Goal: Information Seeking & Learning: Understand process/instructions

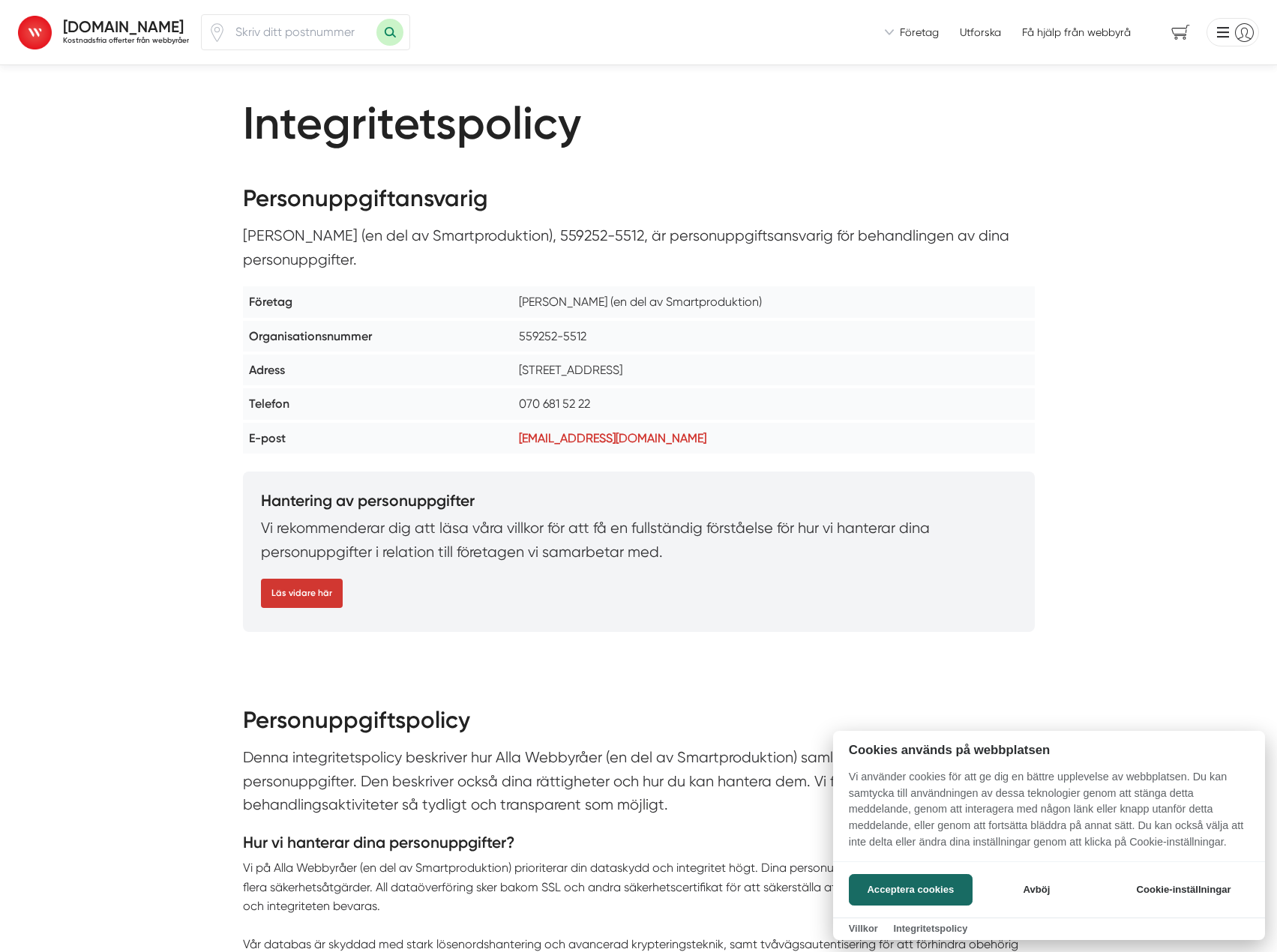
click at [118, 30] on div at bounding box center [638, 476] width 1277 height 952
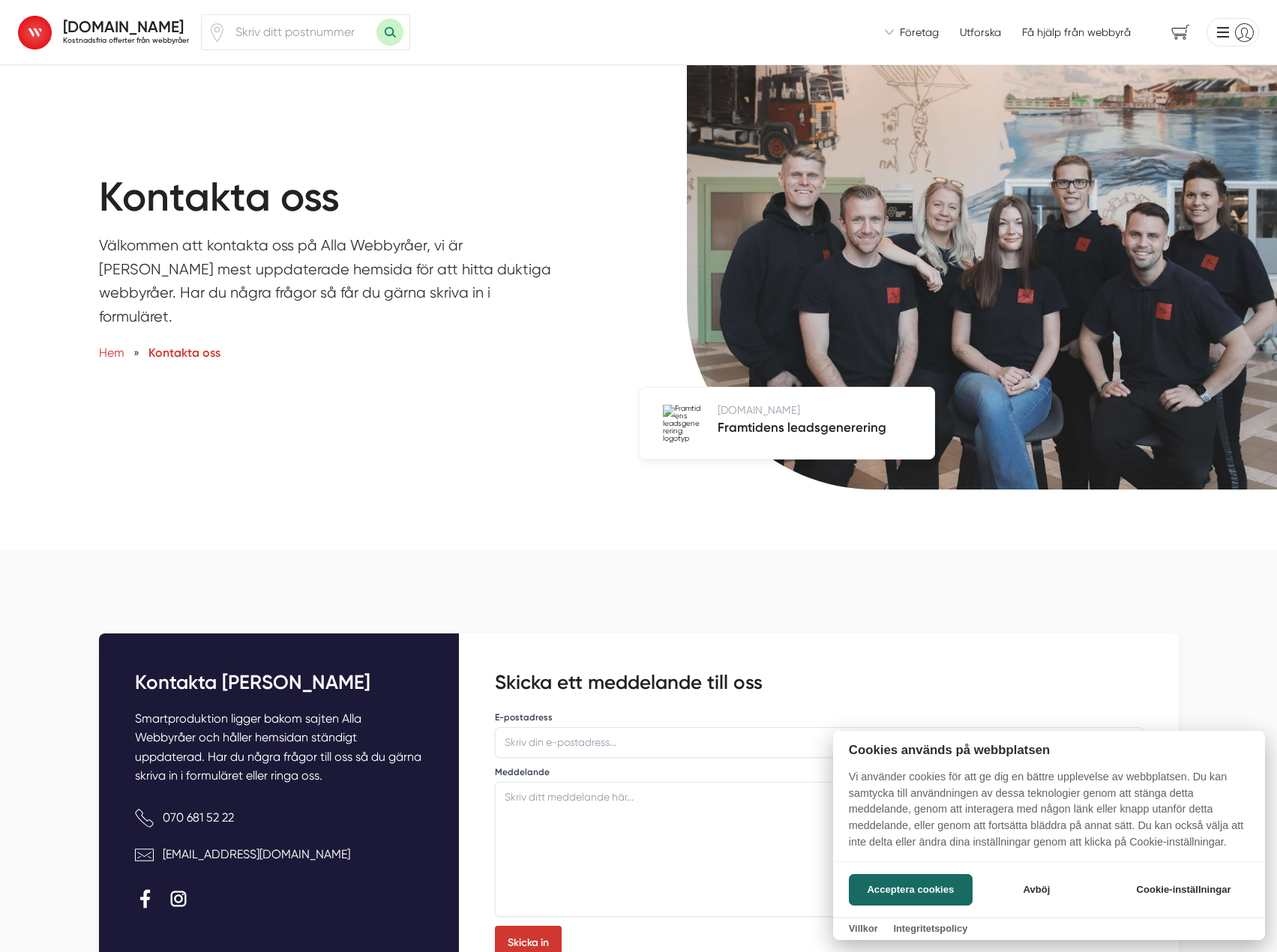
click at [98, 25] on div at bounding box center [638, 476] width 1277 height 952
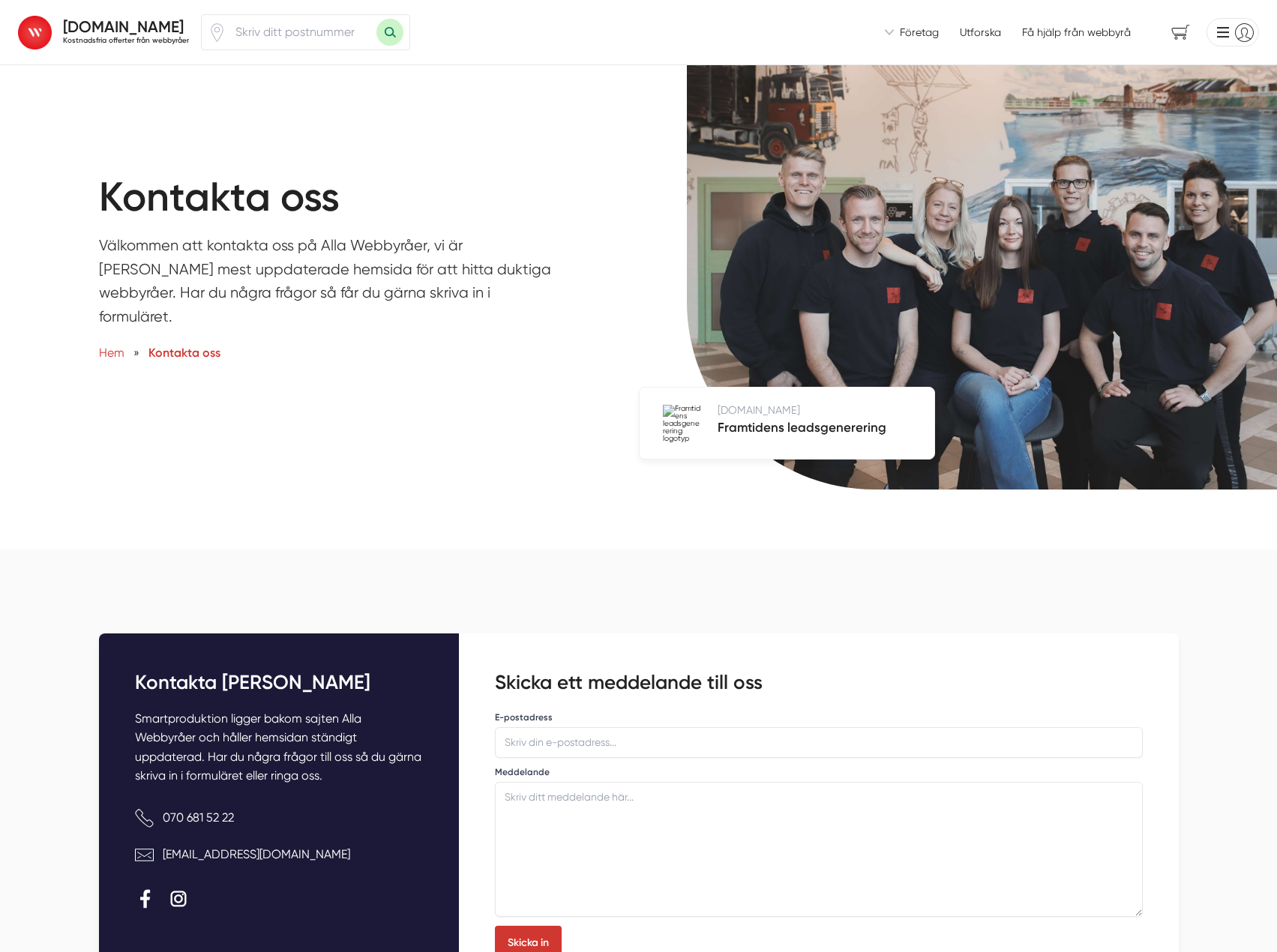
click at [110, 24] on strong "[DOMAIN_NAME]" at bounding box center [123, 26] width 120 height 19
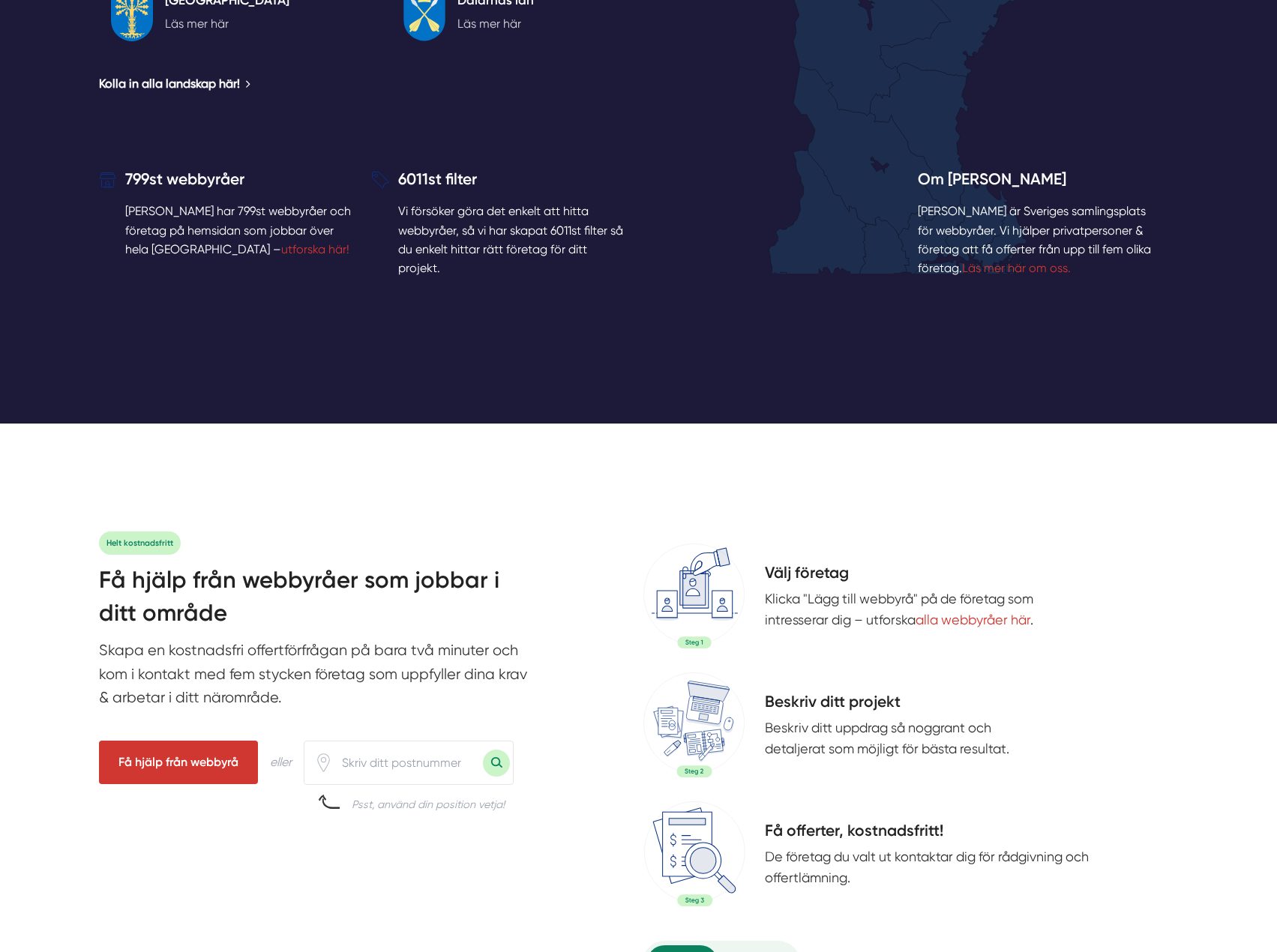
scroll to position [2475, 0]
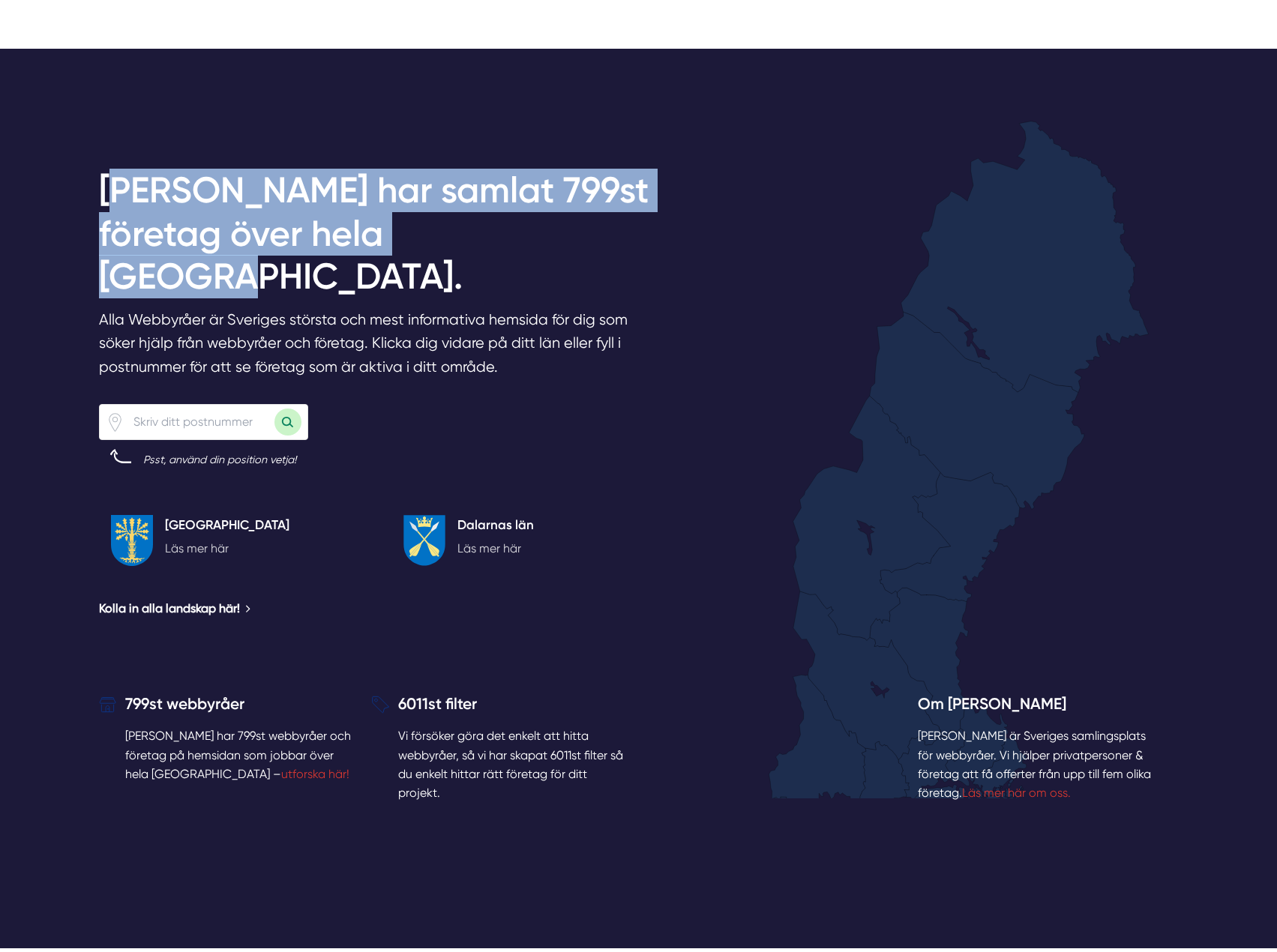
drag, startPoint x: 152, startPoint y: 188, endPoint x: 492, endPoint y: 235, distance: 343.2
click at [491, 235] on h2 "Alla Webbyråer har samlat 799st företag över hela Sverige." at bounding box center [382, 238] width 567 height 139
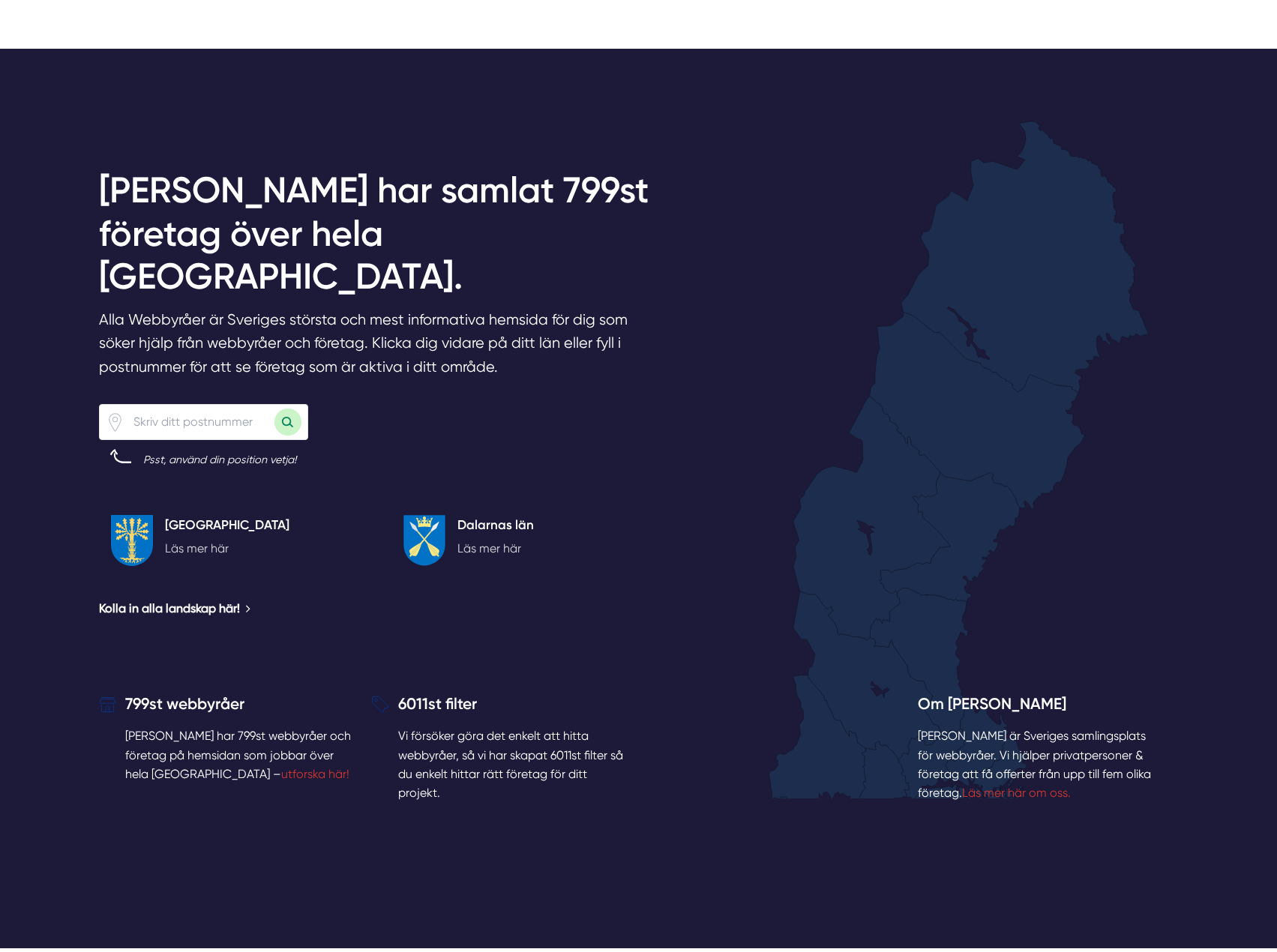
click at [538, 240] on h2 "Alla Webbyråer har samlat 799st företag över hela Sverige." at bounding box center [382, 238] width 567 height 139
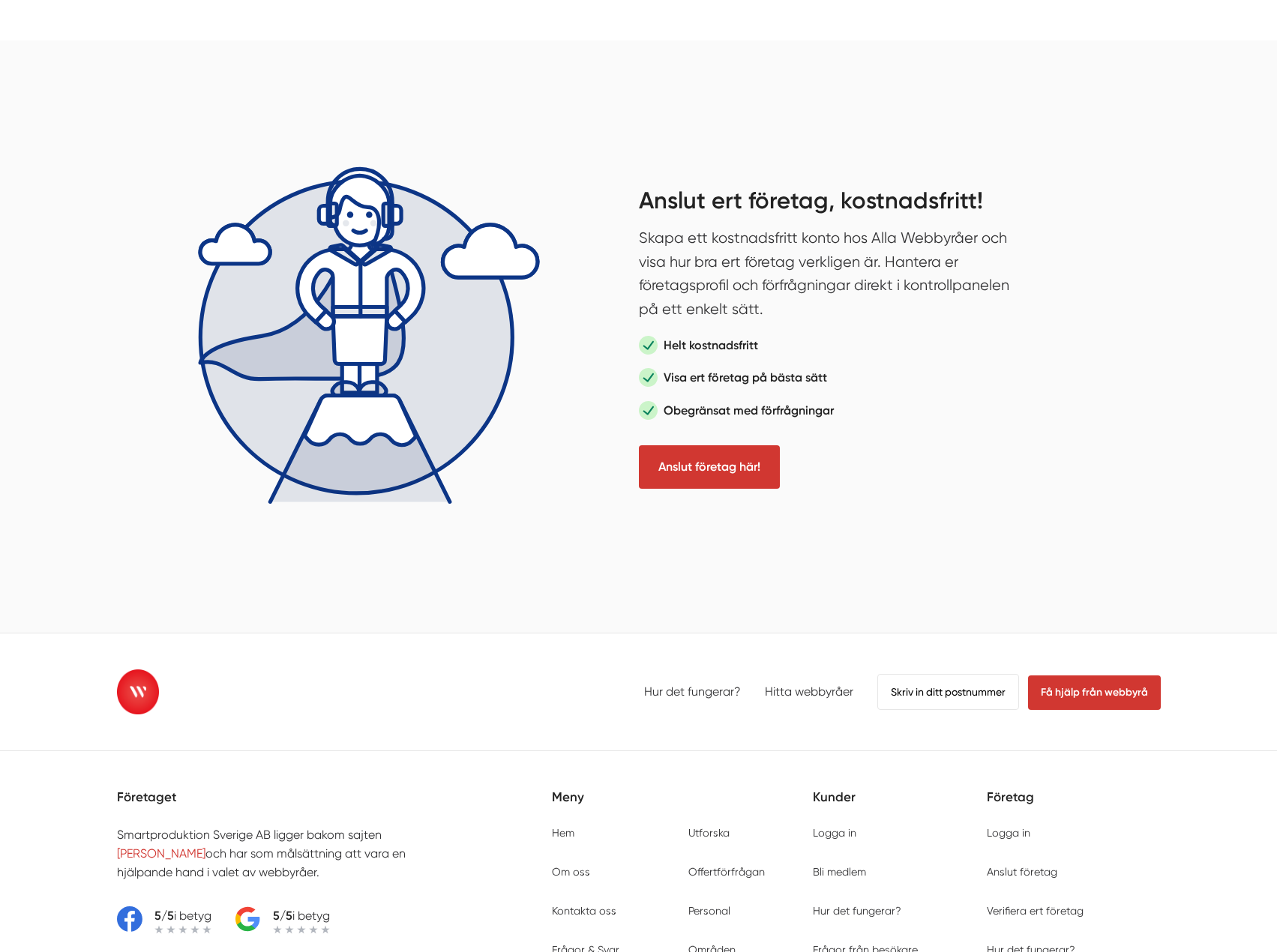
scroll to position [4572, 0]
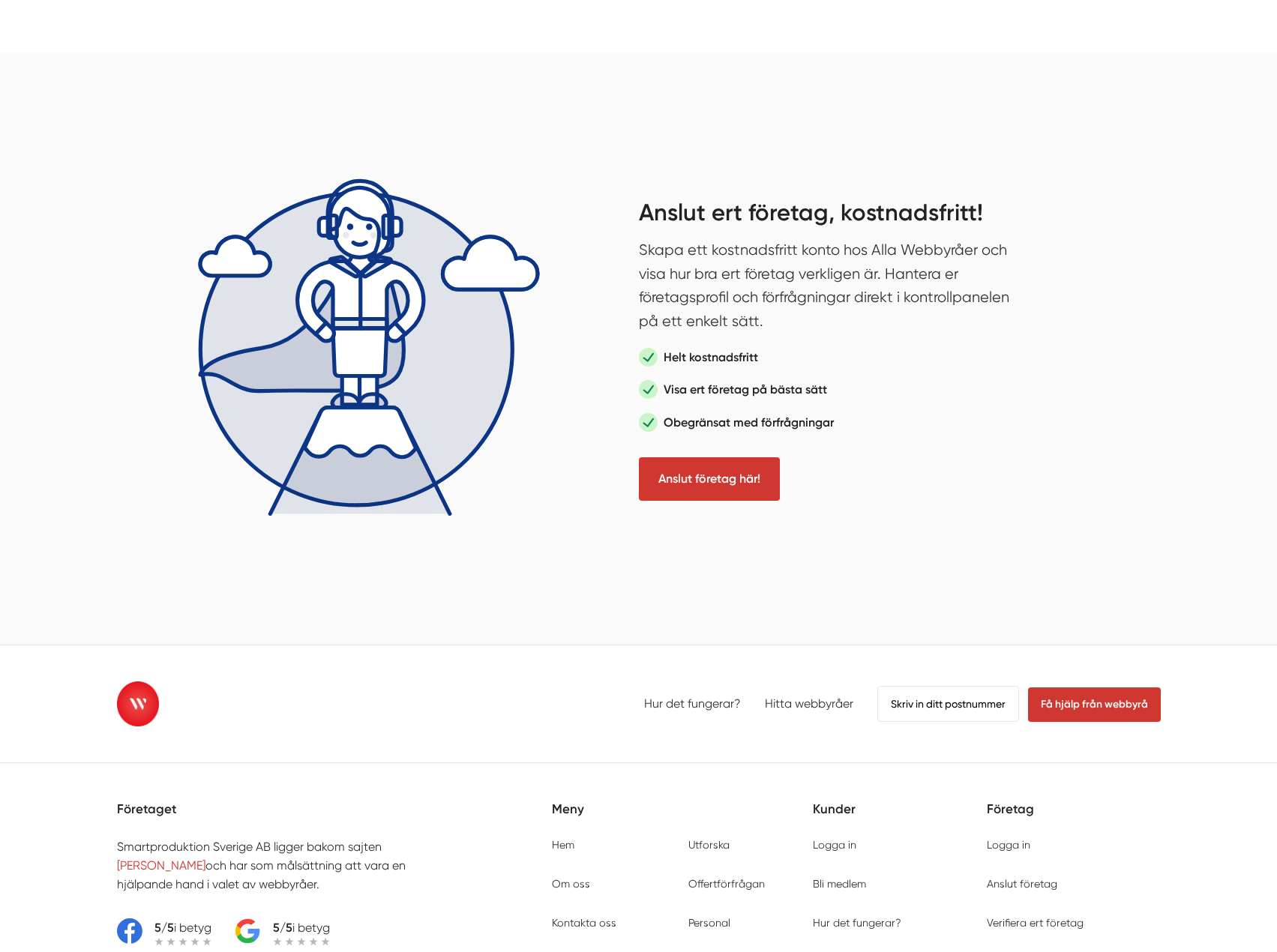
drag, startPoint x: 1012, startPoint y: 394, endPoint x: 1051, endPoint y: 366, distance: 48.0
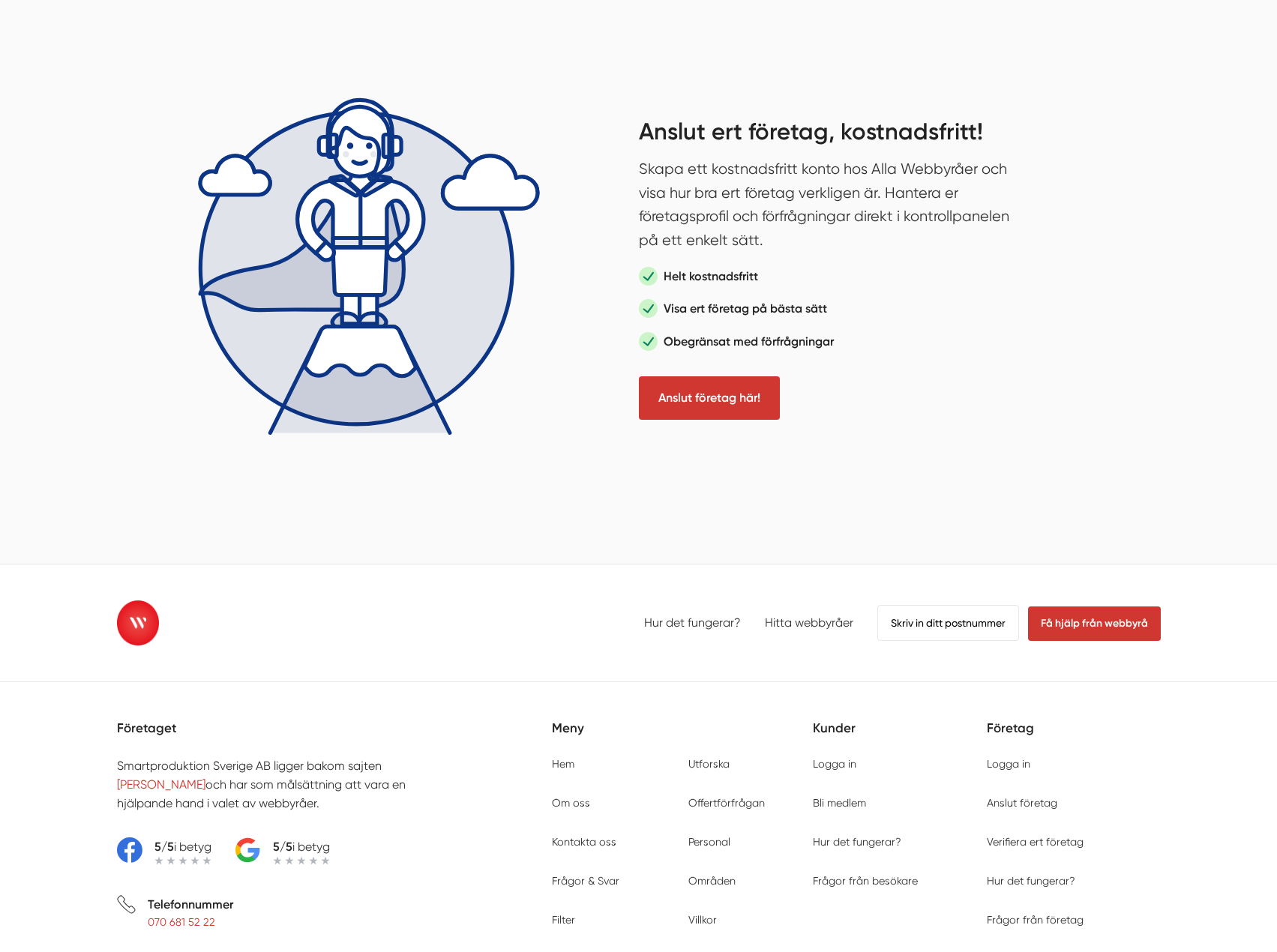
drag, startPoint x: 1136, startPoint y: 326, endPoint x: 1192, endPoint y: 351, distance: 61.3
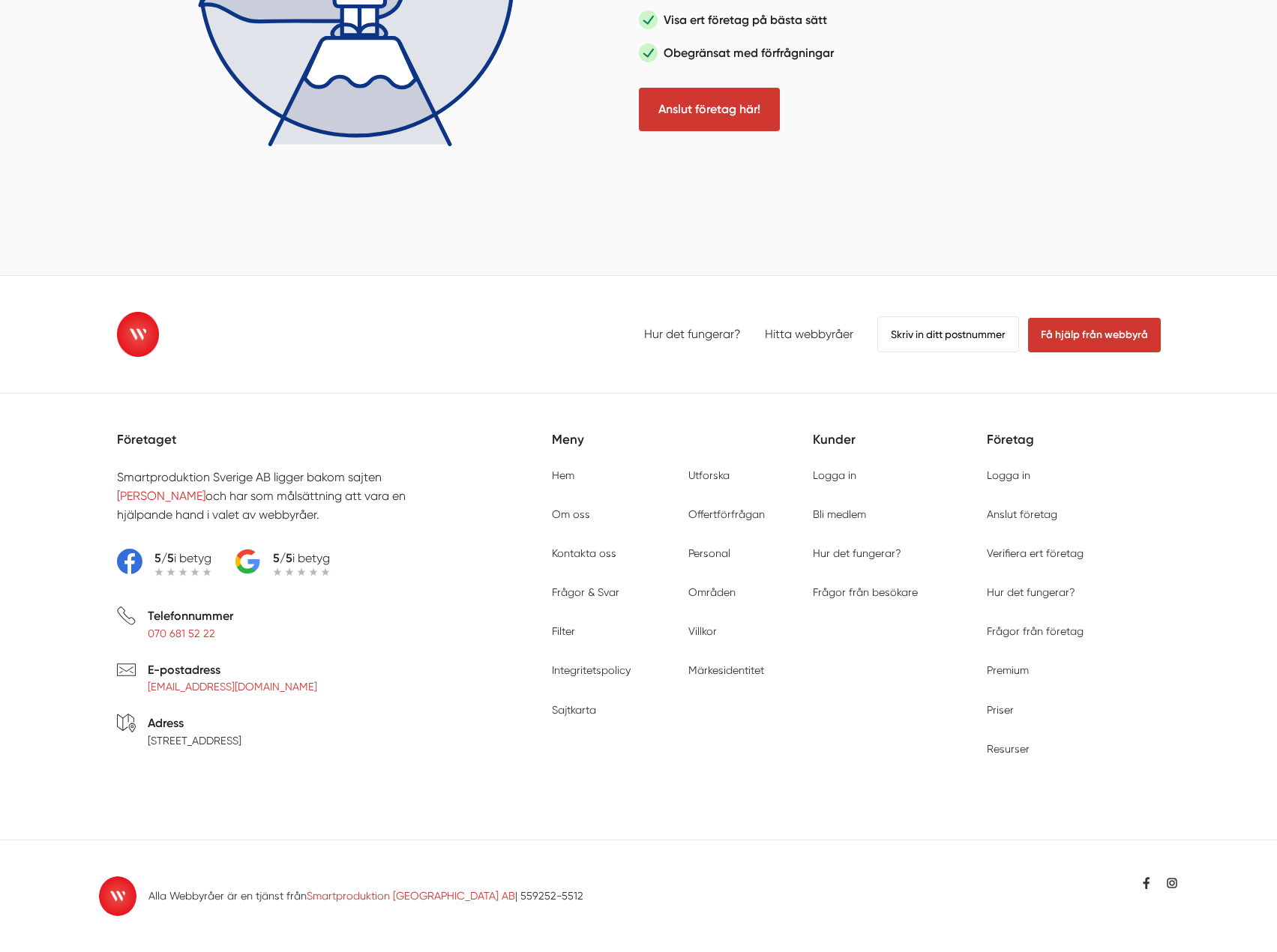
scroll to position [4948, 0]
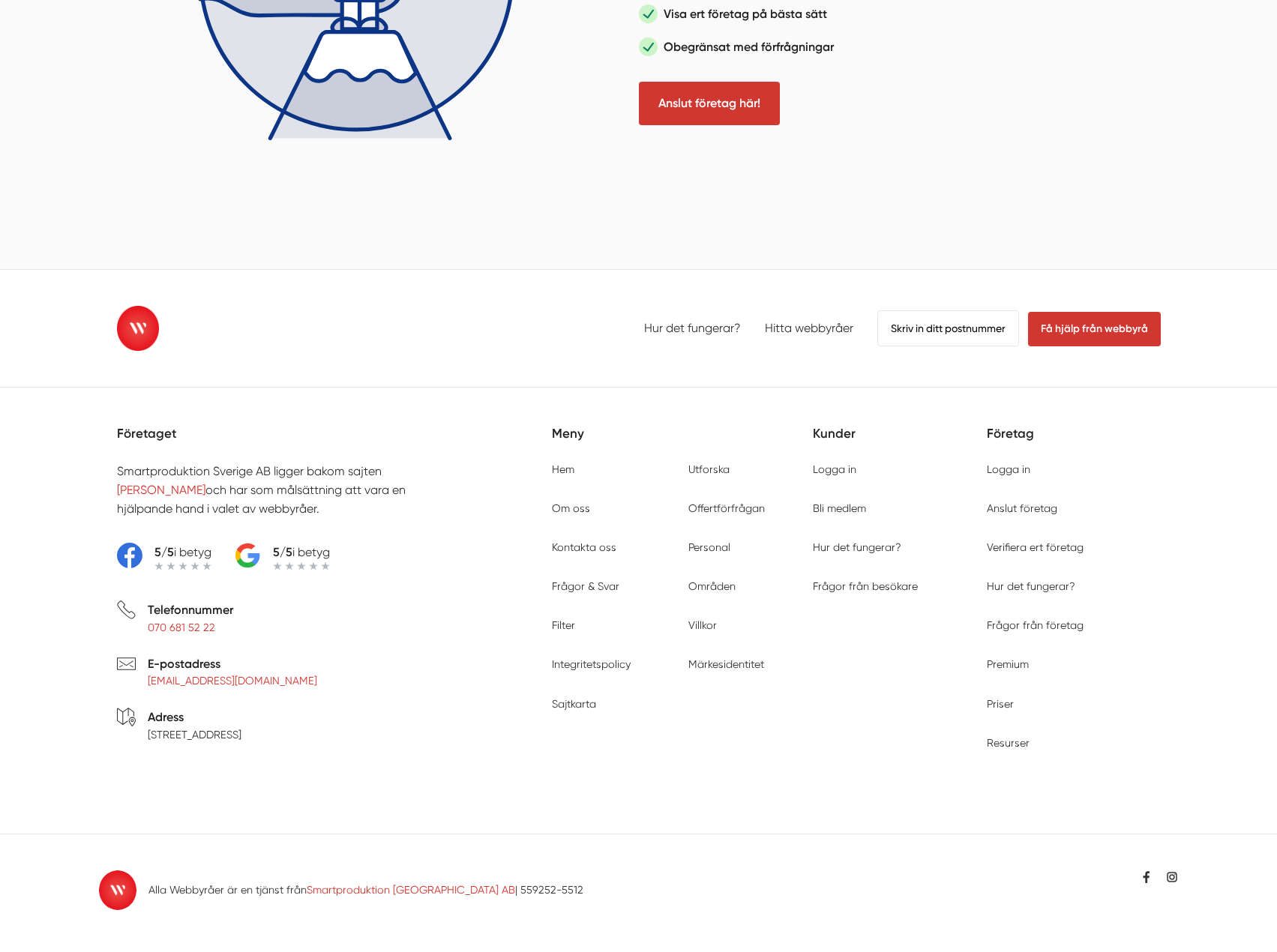
click at [1220, 463] on div "Hur det fungerar? Hitta webbyråer Skriv in ditt postnummer Få hjälp från webbyr…" at bounding box center [638, 608] width 1277 height 652
click at [853, 542] on link "Hur det fungerar?" at bounding box center [857, 547] width 89 height 12
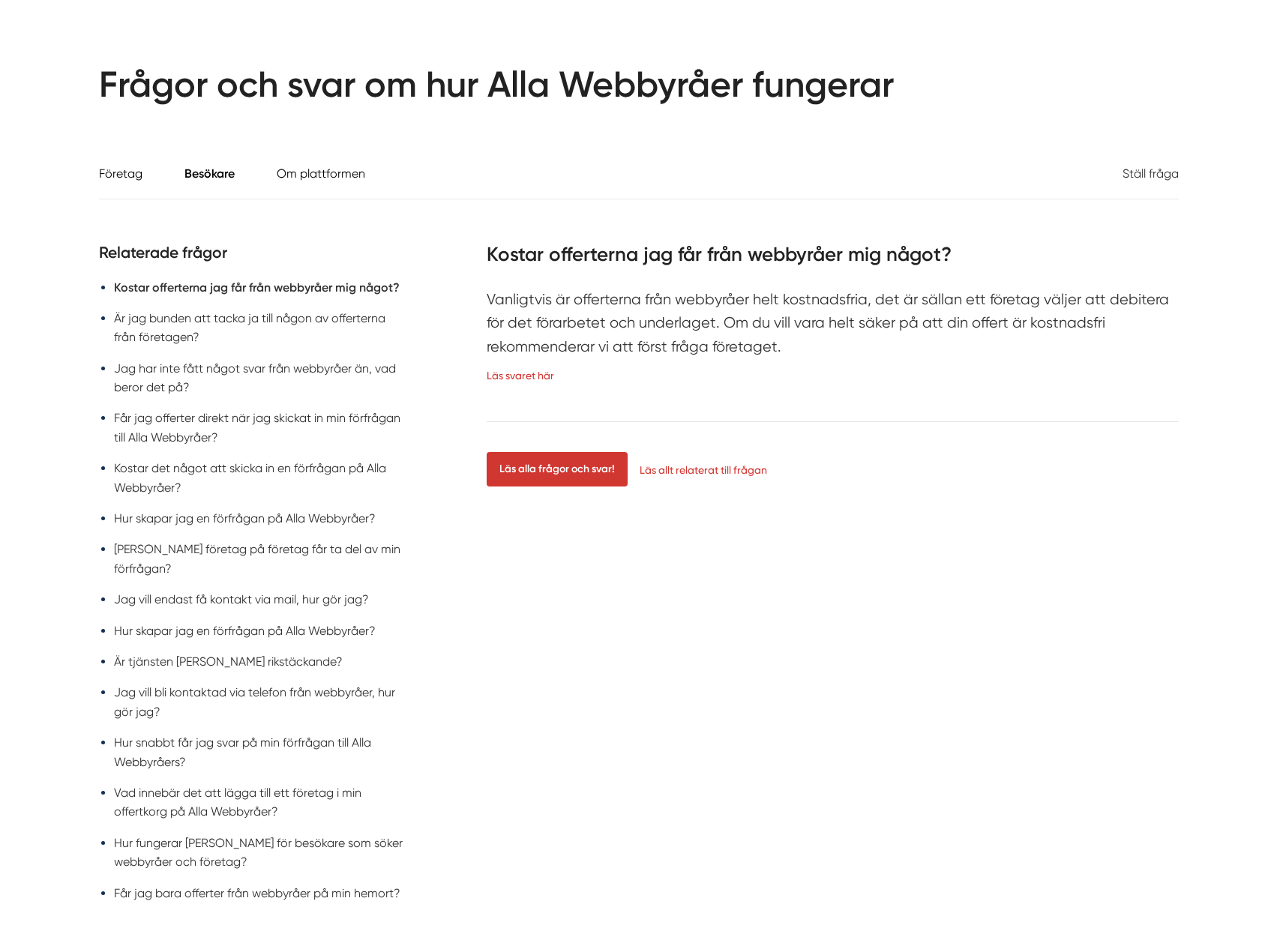
scroll to position [2174, 0]
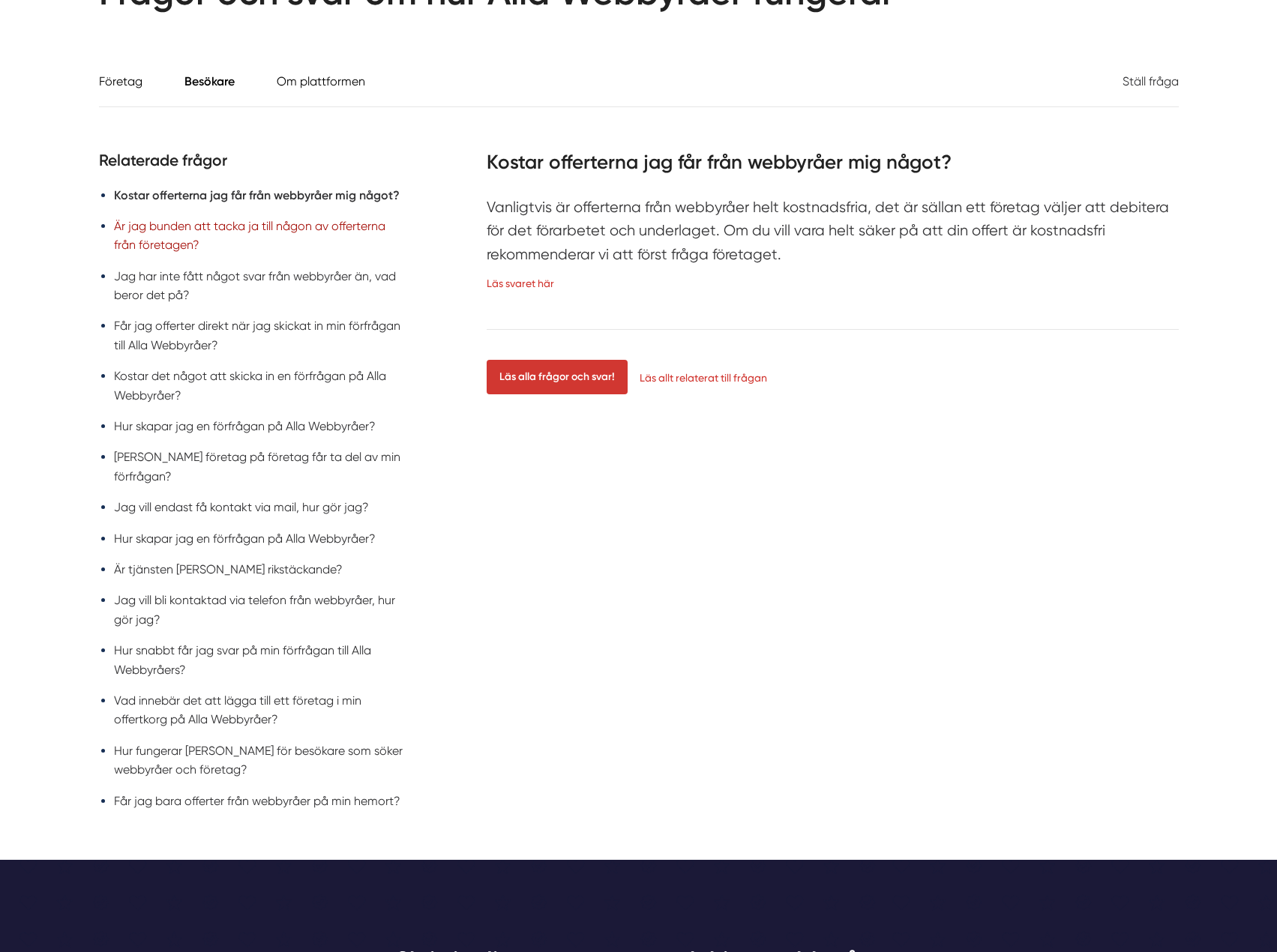
click at [322, 226] on link "Är jag bunden att tacka ja till någon av offerterna från företagen?" at bounding box center [250, 236] width 272 height 33
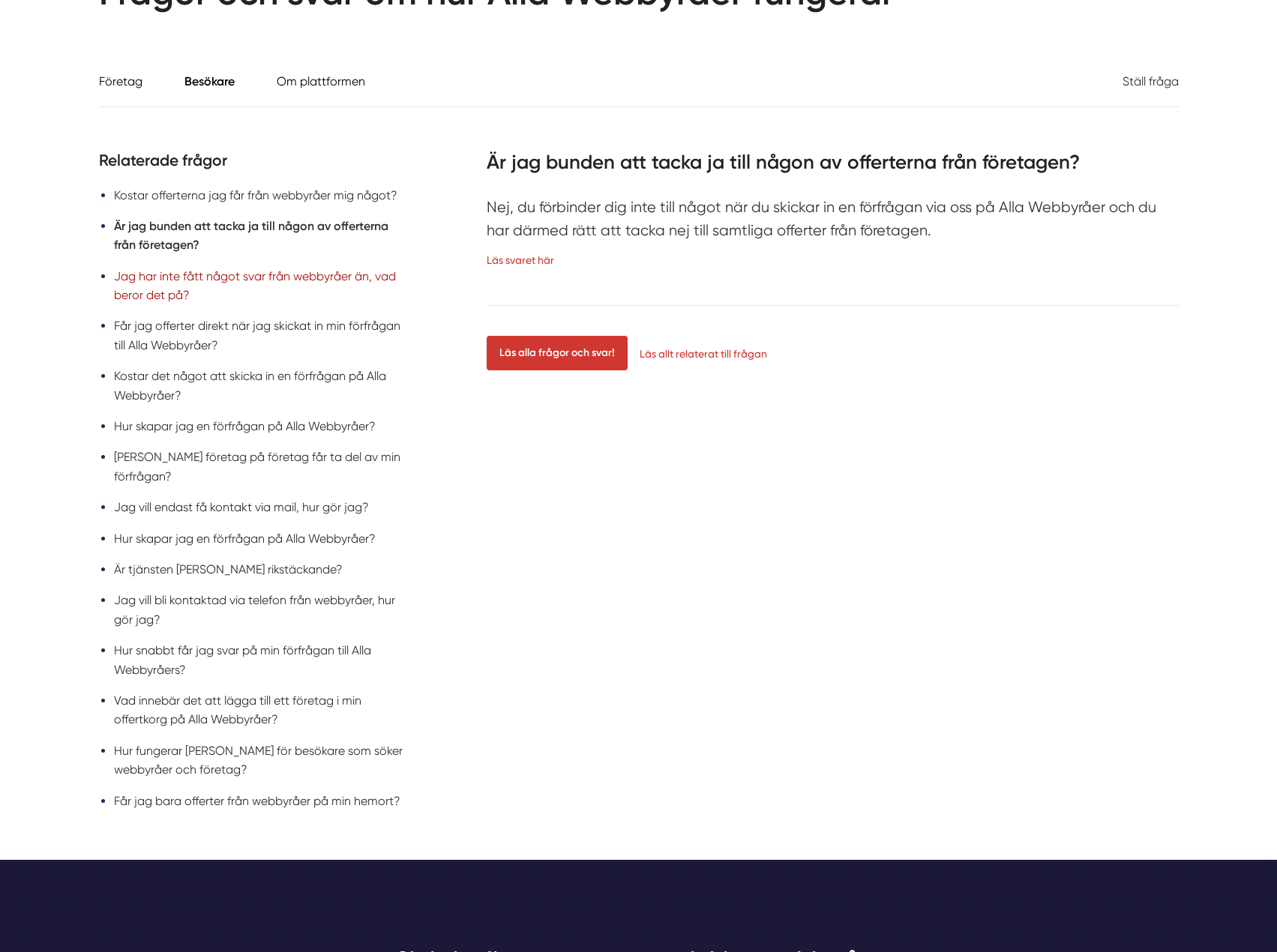
click at [274, 278] on link "Jag har inte fått något svar från webbyråer än, vad beror det på?" at bounding box center [254, 285] width 282 height 33
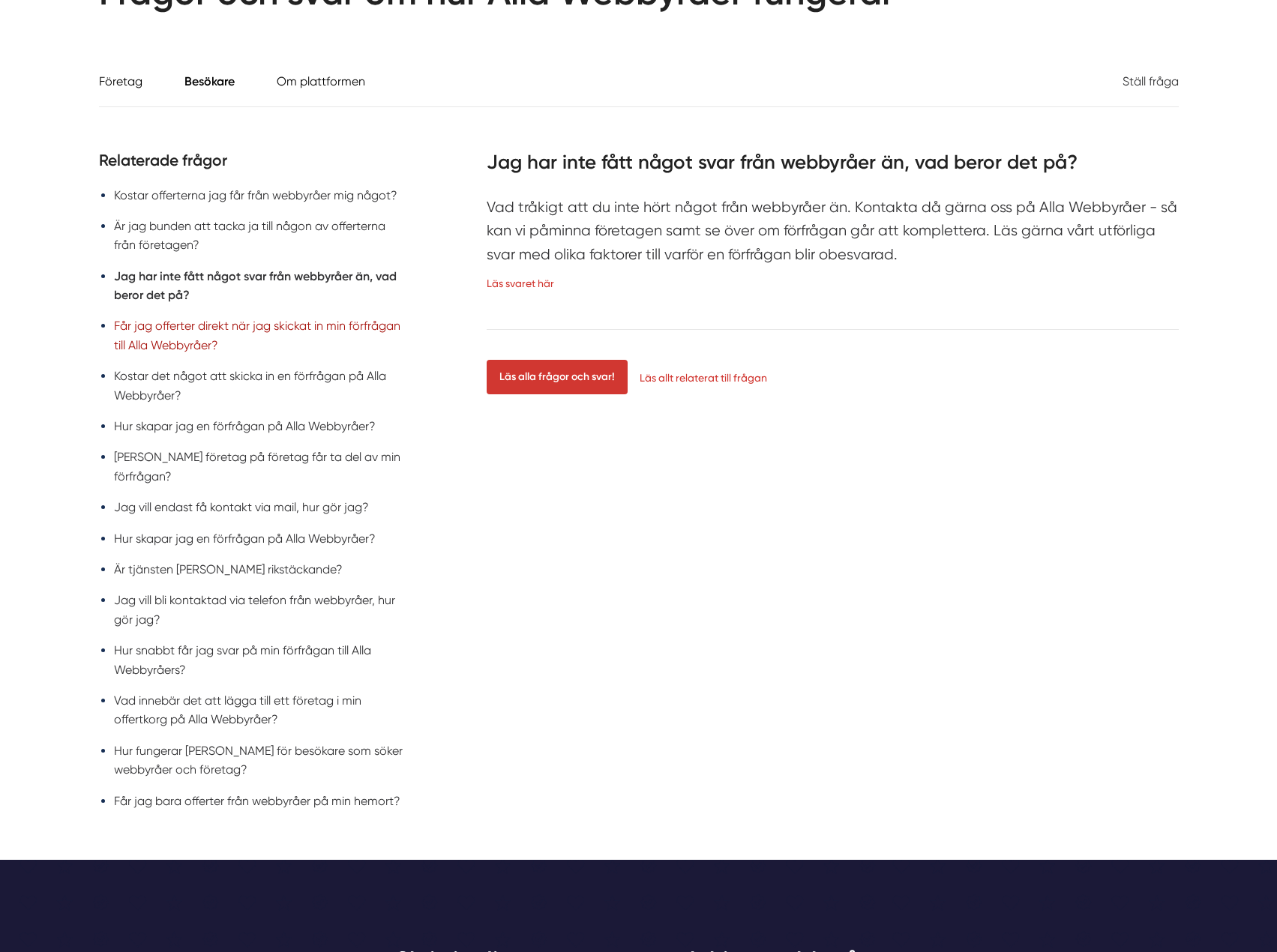
click at [278, 322] on link "Får jag offerter direkt när jag skickat in min förfrågan till Alla Webbyråer?" at bounding box center [257, 335] width 286 height 33
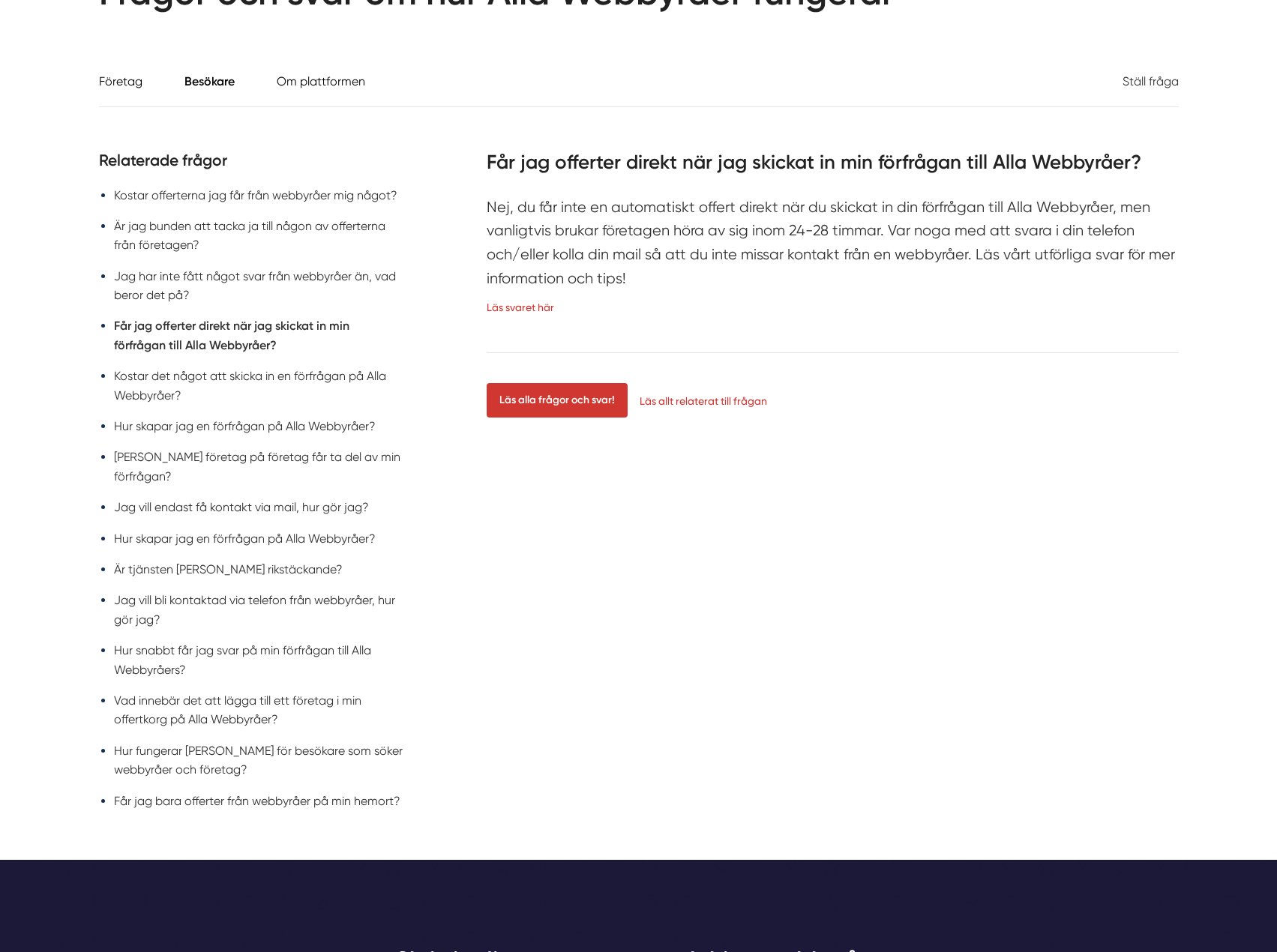
click at [264, 368] on li "Kostar det något att skicka in en förfrågan på Alla Webbyråer?" at bounding box center [258, 386] width 289 height 38
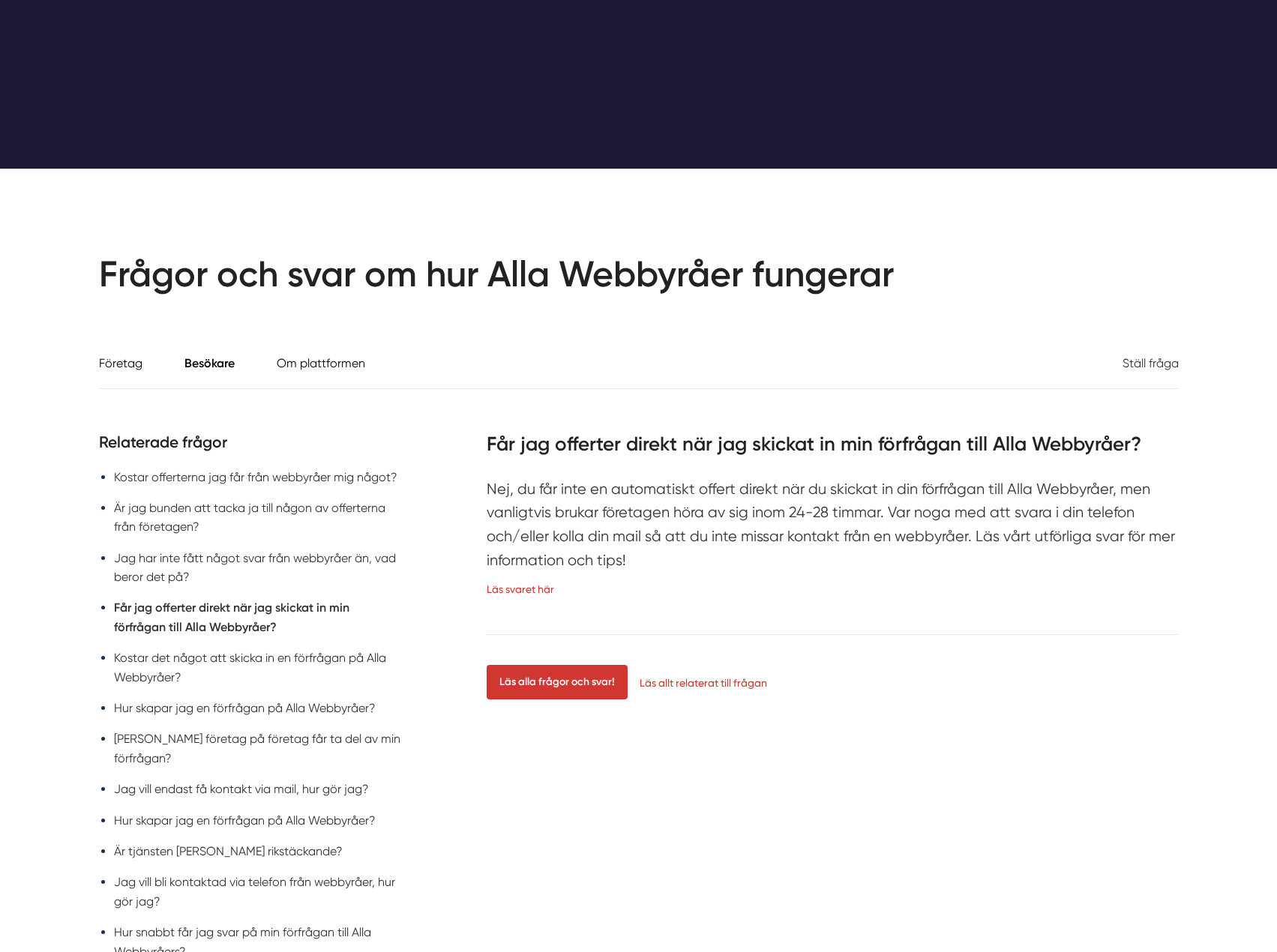
scroll to position [0, 0]
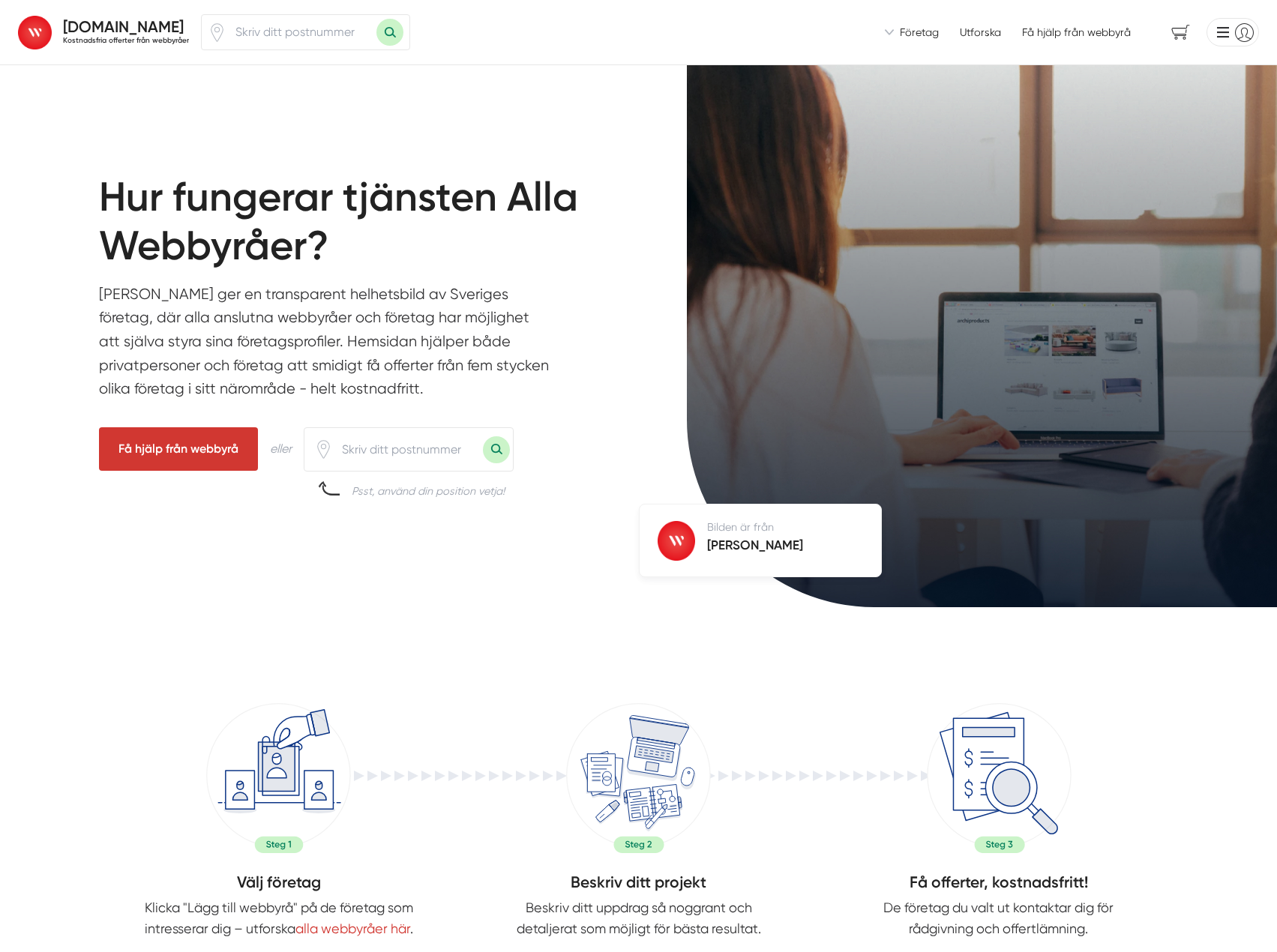
drag, startPoint x: 1042, startPoint y: 619, endPoint x: 965, endPoint y: 1, distance: 622.8
